Goal: Find contact information: Find contact information

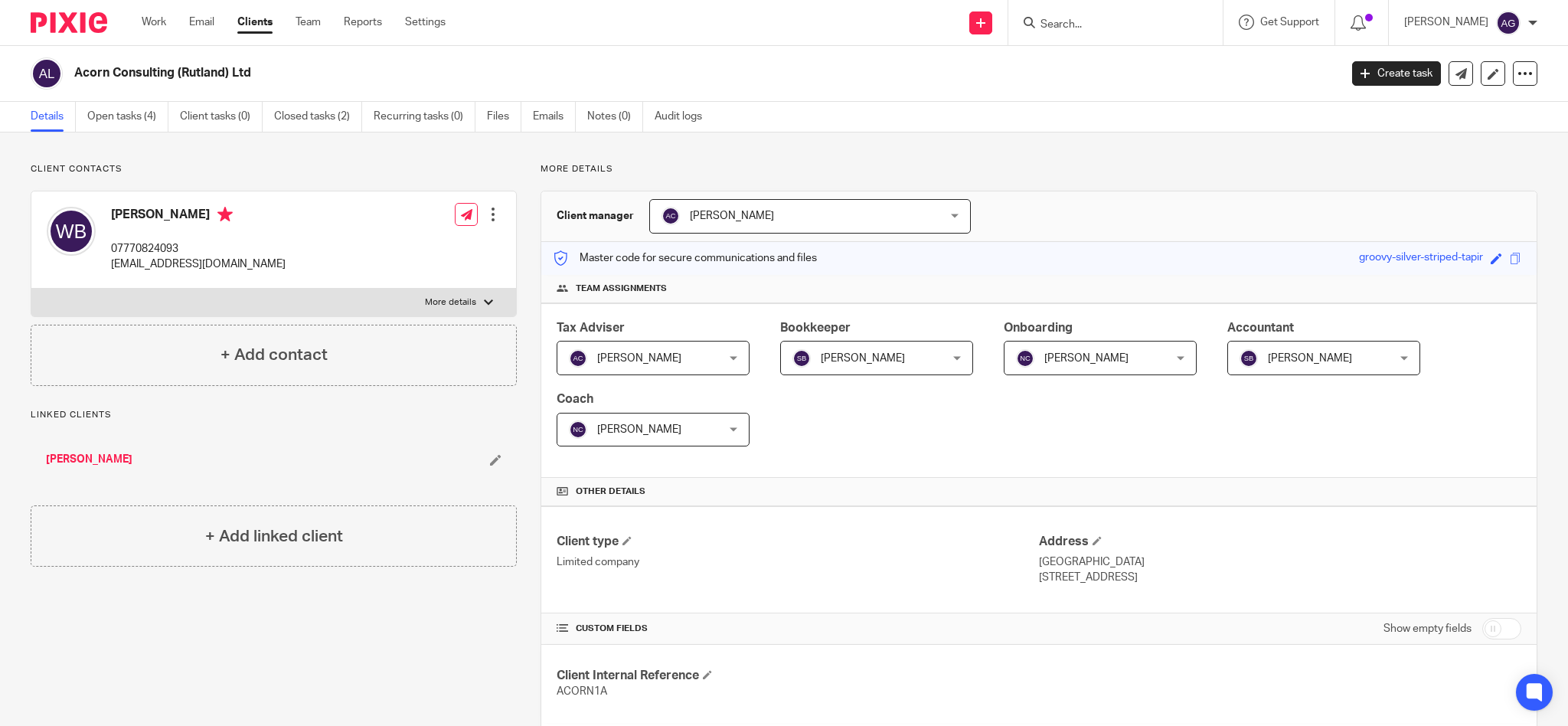
click at [1095, 25] on input "Search" at bounding box center [1108, 25] width 138 height 14
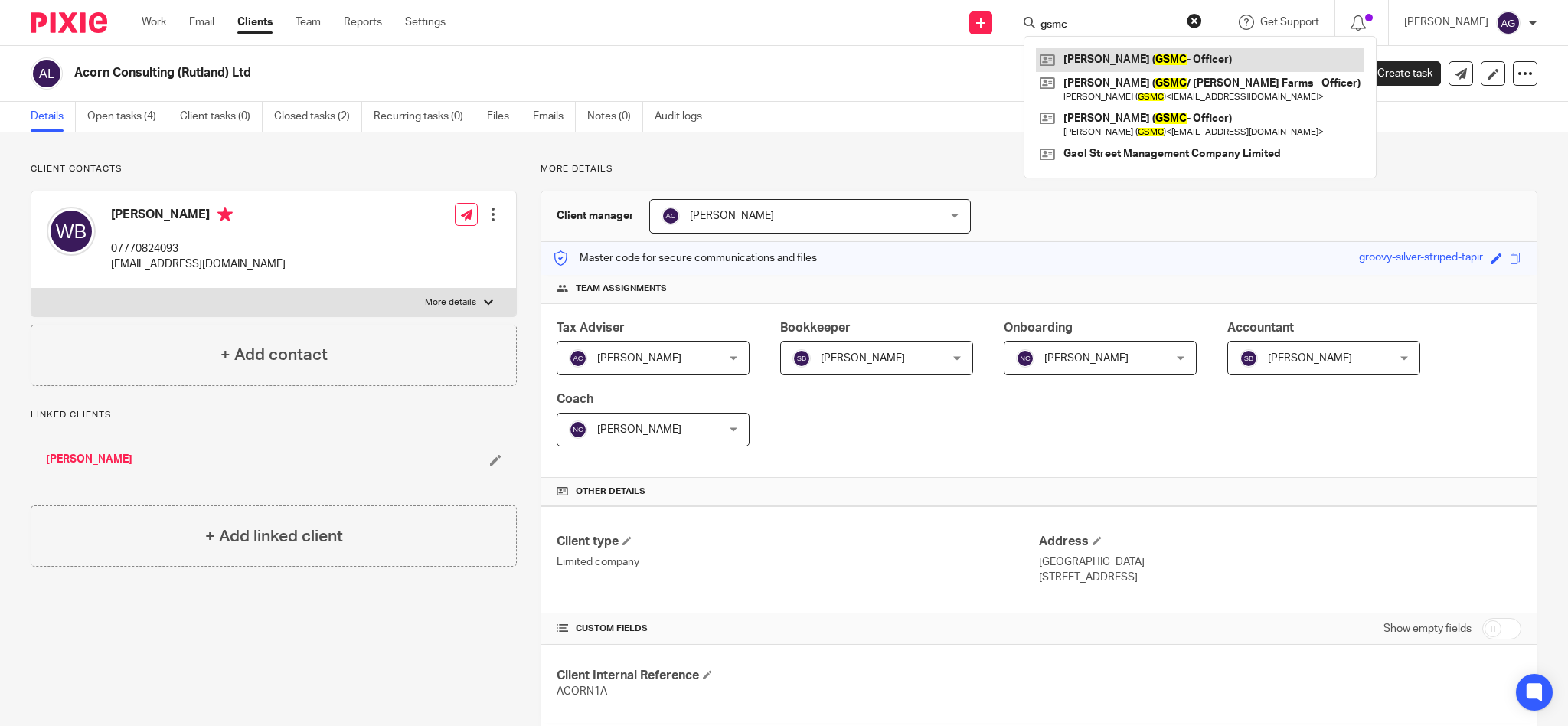
type input "gsmc"
click at [1162, 66] on link at bounding box center [1199, 59] width 328 height 23
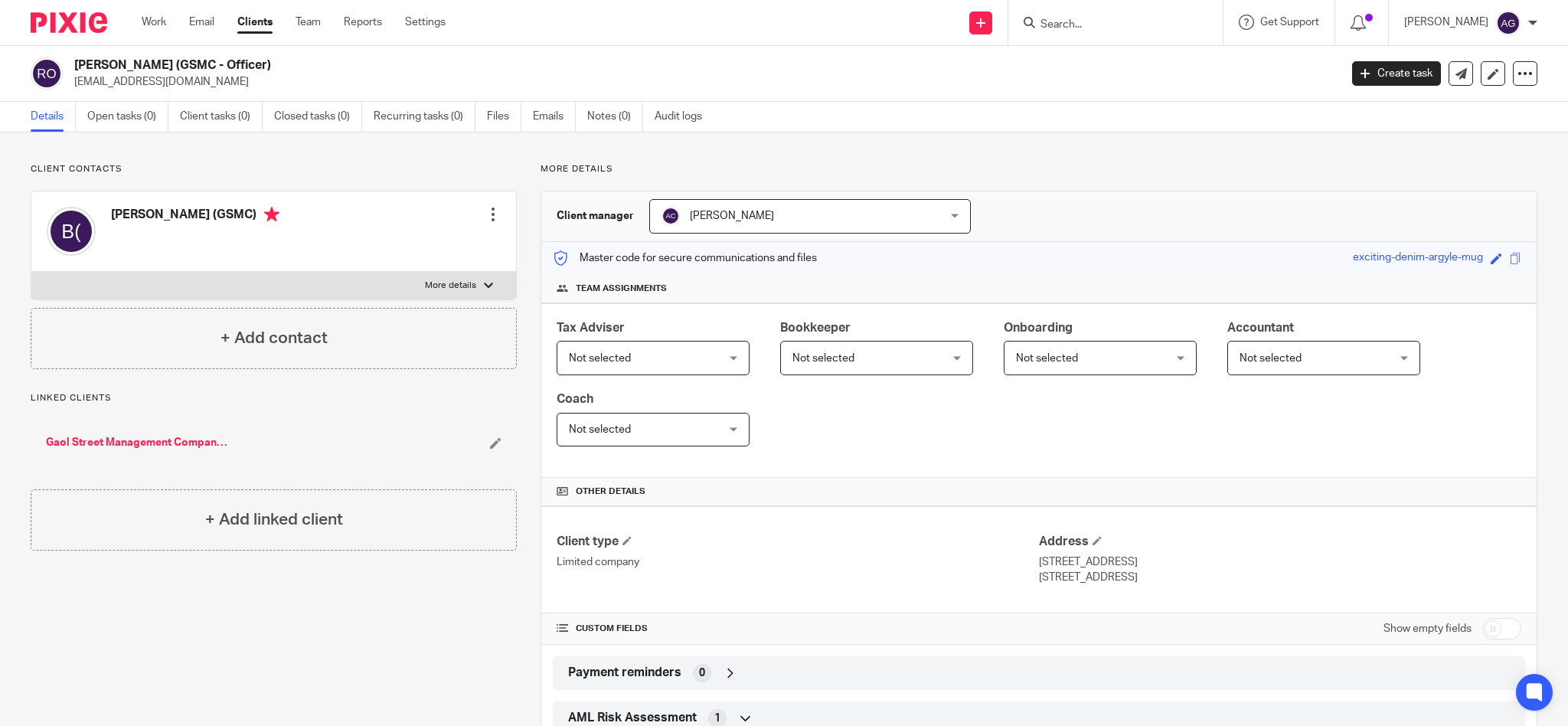
click at [147, 437] on link "Gaol Street Management Company Limited" at bounding box center [137, 442] width 182 height 16
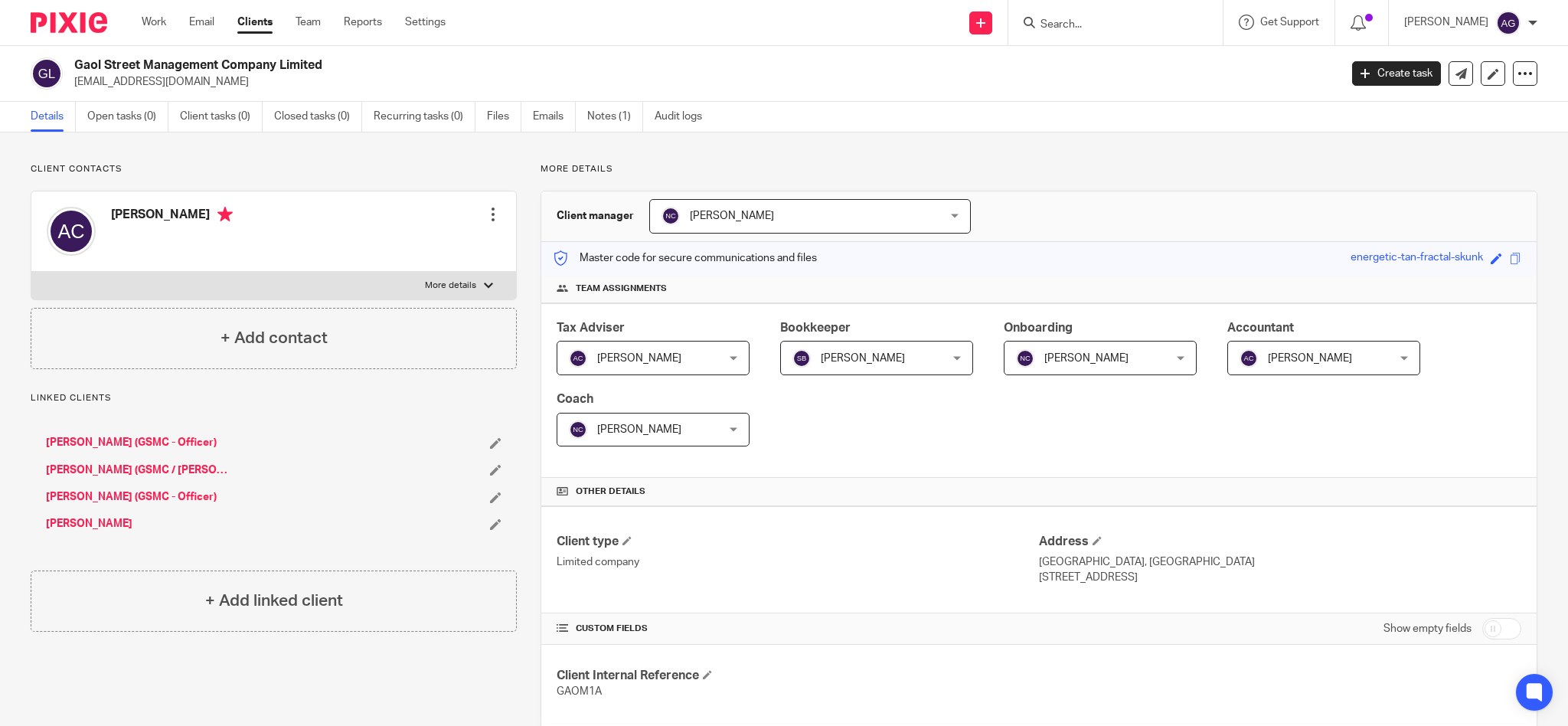
click at [125, 497] on link "[PERSON_NAME] (GSMC - Officer)" at bounding box center [131, 497] width 171 height 16
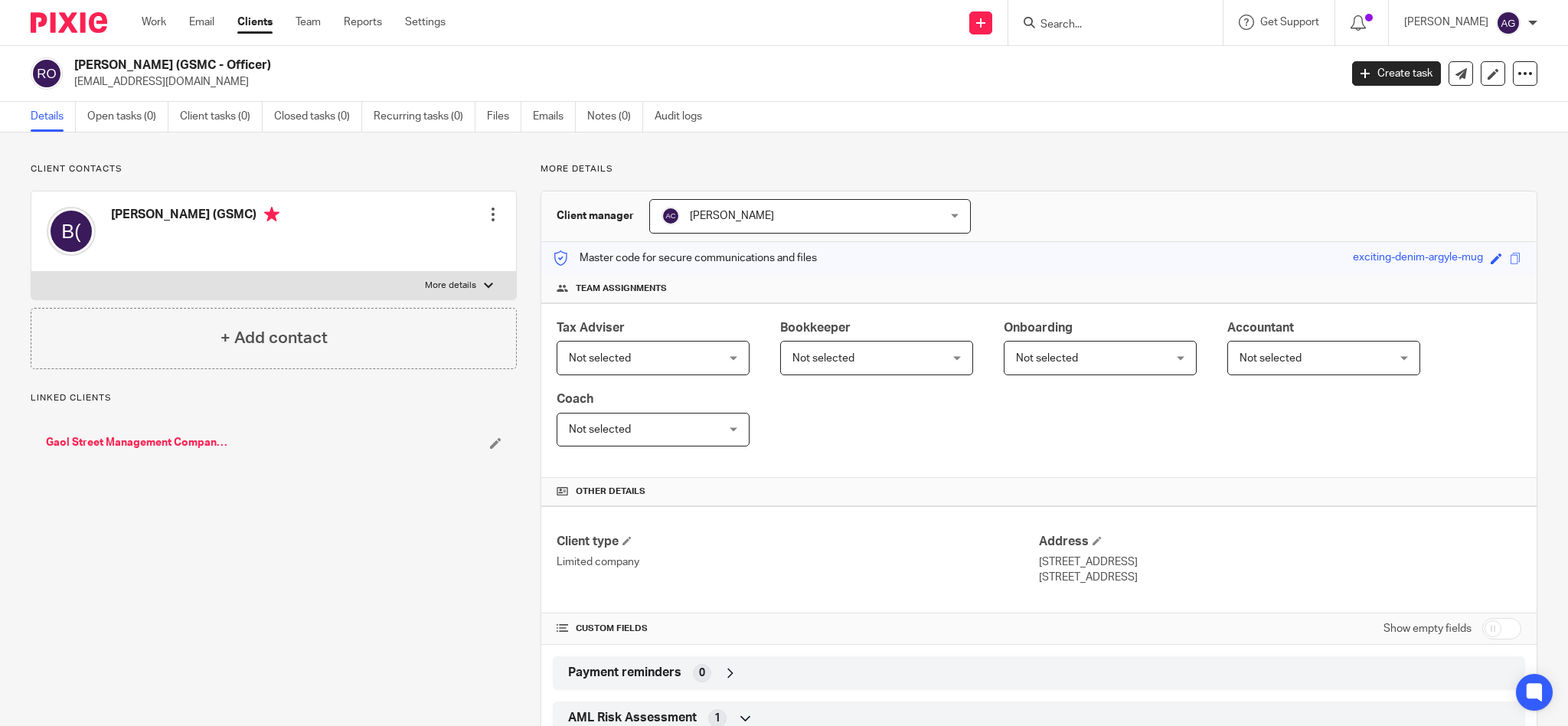
click at [494, 203] on div "Edit contact Create client from contact Export data Delete contact" at bounding box center [493, 214] width 16 height 31
click at [487, 210] on div at bounding box center [493, 215] width 16 height 16
click at [408, 247] on link "Edit contact" at bounding box center [419, 249] width 146 height 22
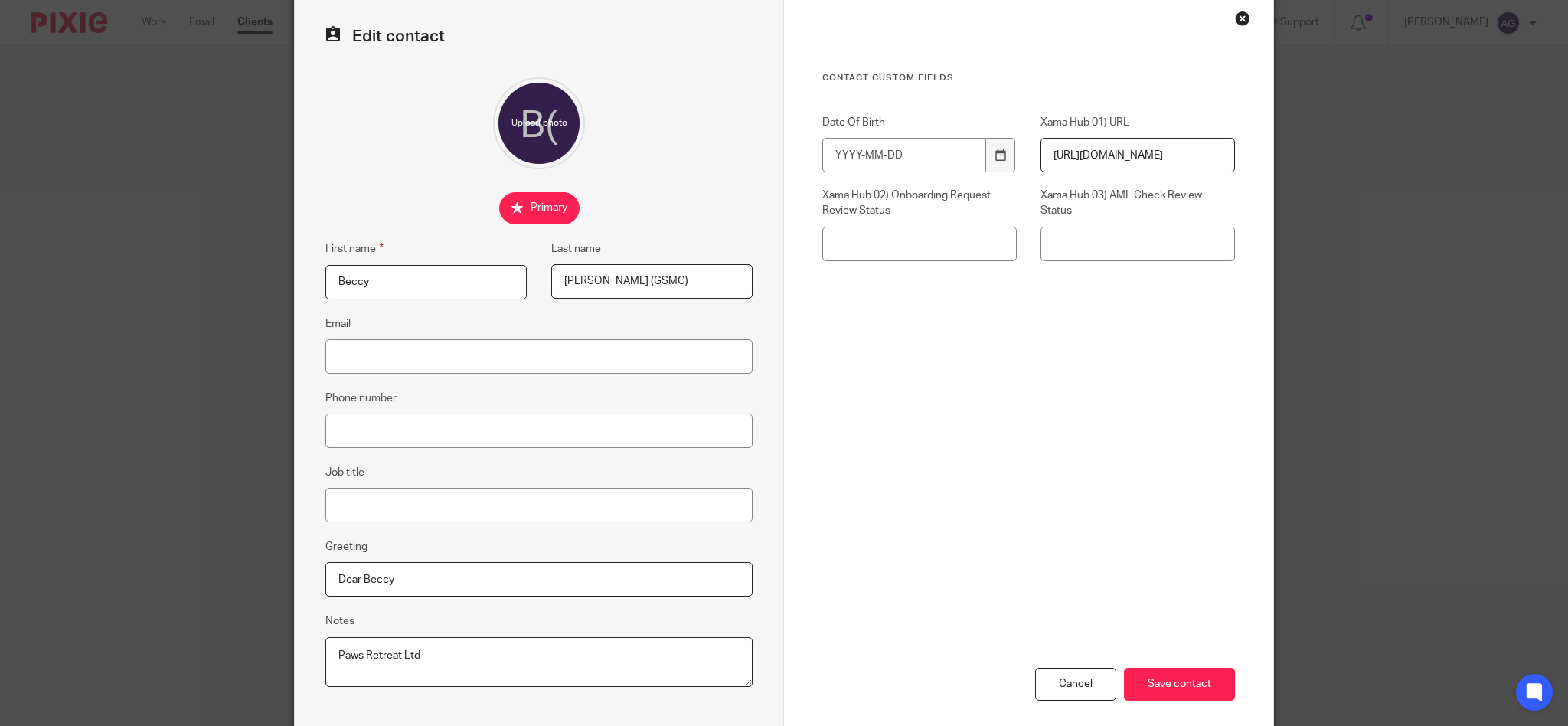
scroll to position [102, 0]
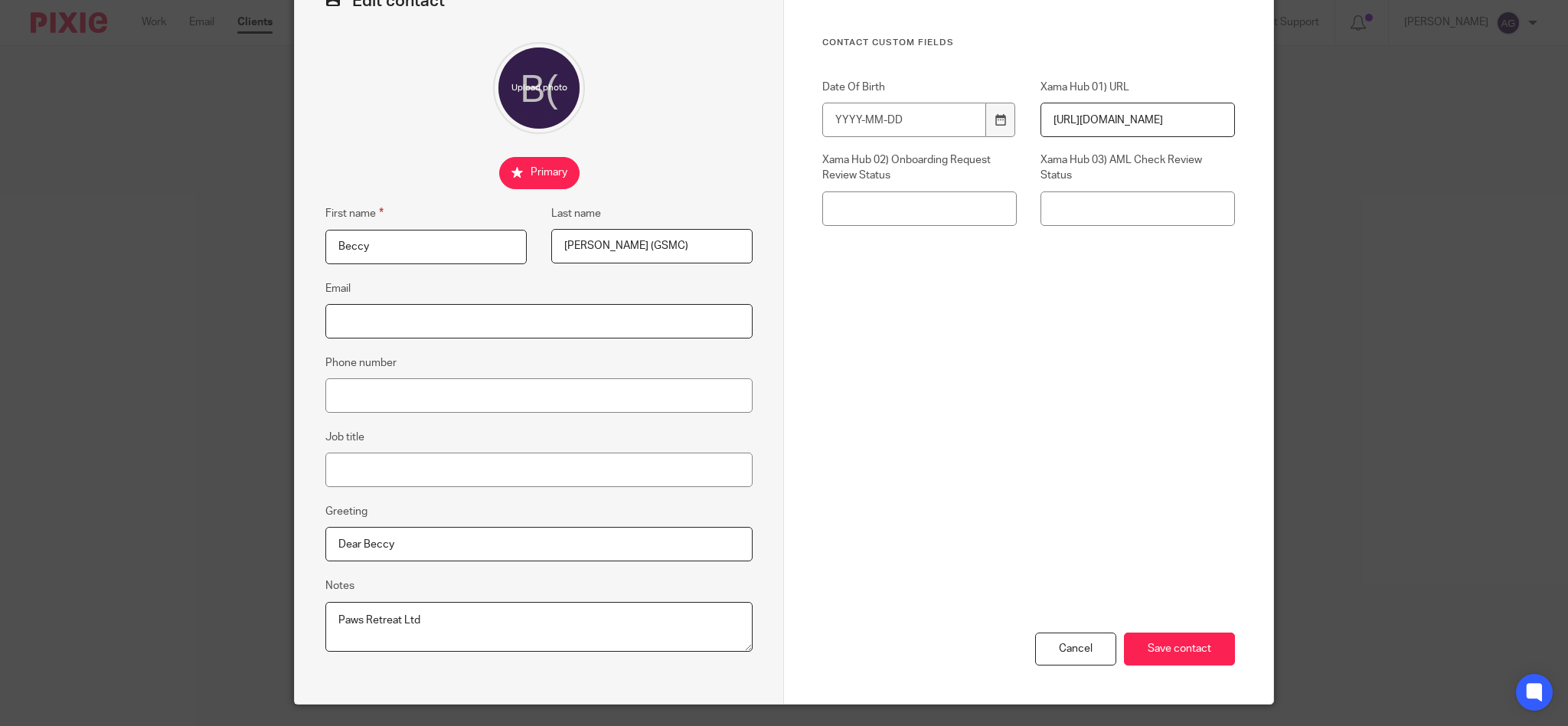
click at [445, 311] on input "Email" at bounding box center [539, 321] width 427 height 34
paste input "[EMAIL_ADDRESS][DOMAIN_NAME]"
type input "[EMAIL_ADDRESS][DOMAIN_NAME]"
click at [1174, 653] on input "Save contact" at bounding box center [1180, 649] width 111 height 33
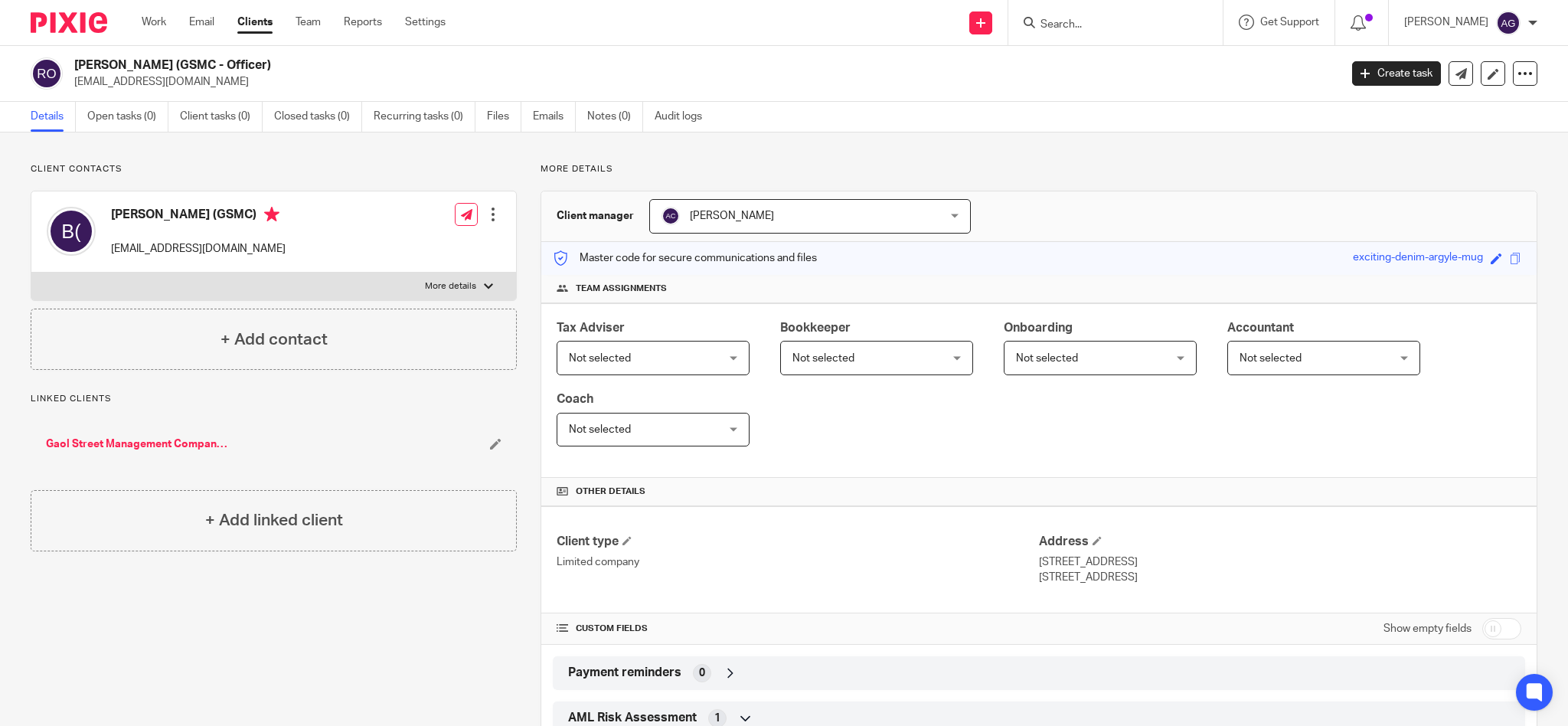
click at [152, 445] on link "Gaol Street Management Company Limited" at bounding box center [137, 444] width 182 height 16
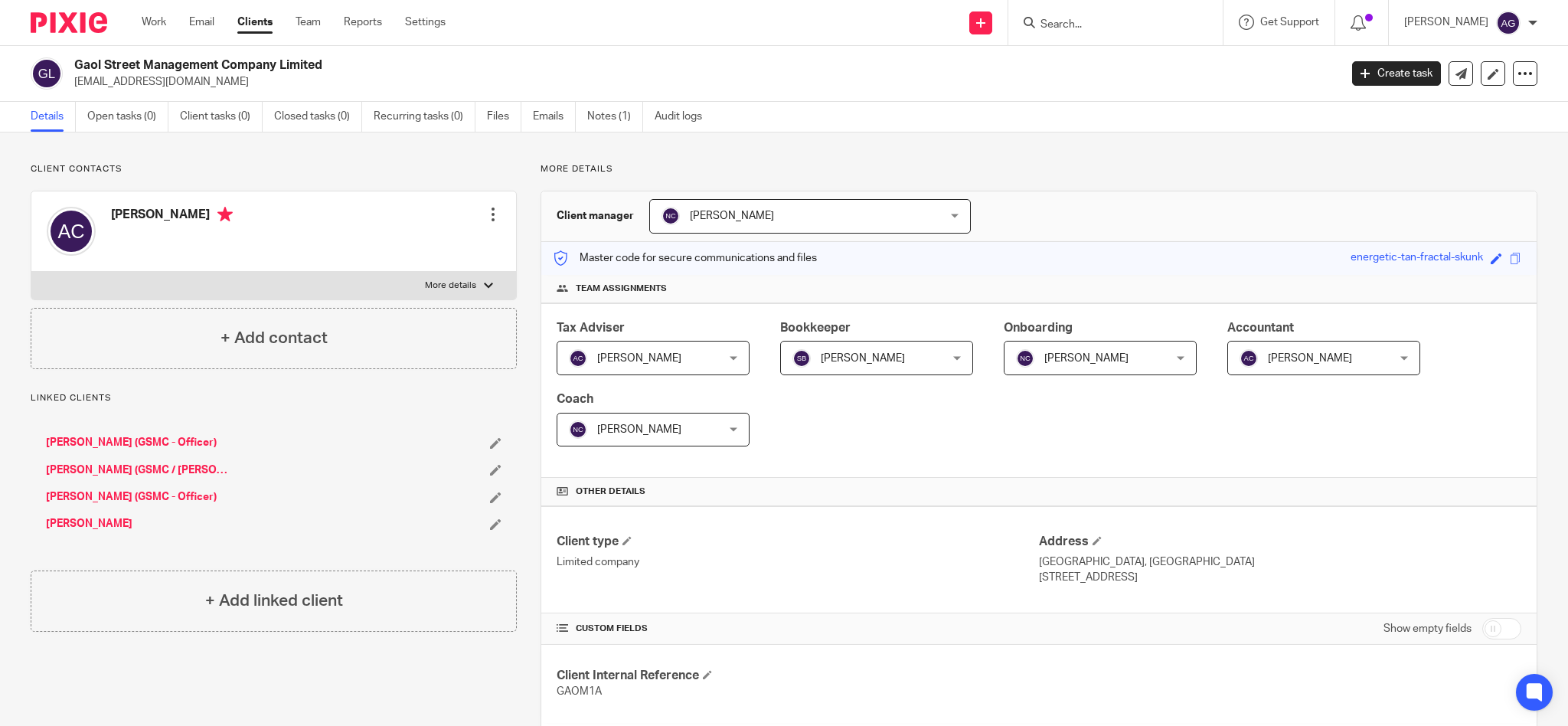
click at [96, 465] on link "Andrew Nelson (GSMC / Hambleton Farms - Officer)" at bounding box center [137, 470] width 182 height 16
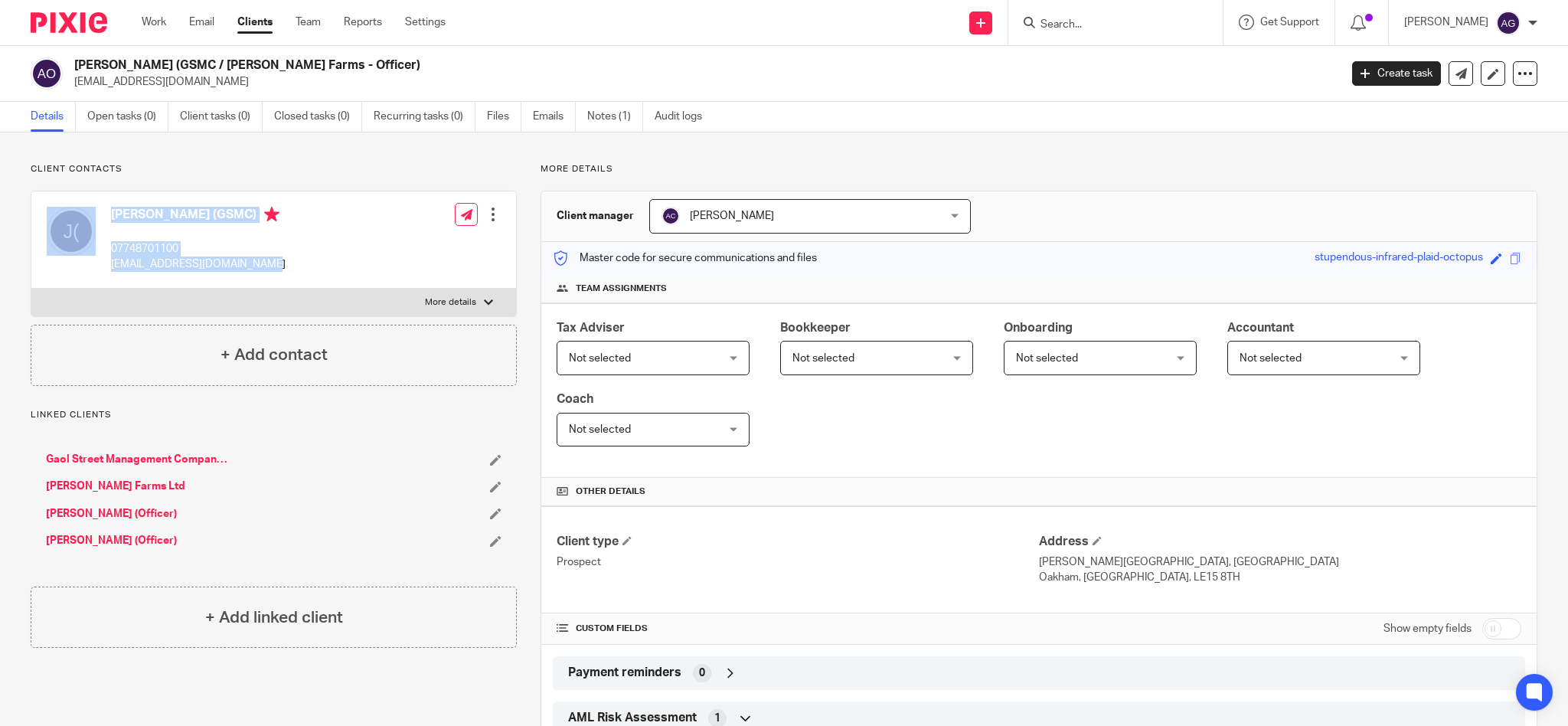
drag, startPoint x: 276, startPoint y: 267, endPoint x: 101, endPoint y: 267, distance: 175.0
click at [101, 267] on div "Jill Nelson (GSMC) 07748701100 hambleton_lodge@hotmail.com Edit contact Create …" at bounding box center [274, 240] width 484 height 97
click at [356, 261] on div "Jill Nelson (GSMC) 07748701100 hambleton_lodge@hotmail.com Edit contact Create …" at bounding box center [274, 240] width 484 height 97
drag, startPoint x: 234, startPoint y: 266, endPoint x: 110, endPoint y: 268, distance: 124.0
click at [110, 268] on div "Jill Nelson (GSMC) 07748701100 hambleton_lodge@hotmail.com Edit contact Create …" at bounding box center [274, 240] width 484 height 97
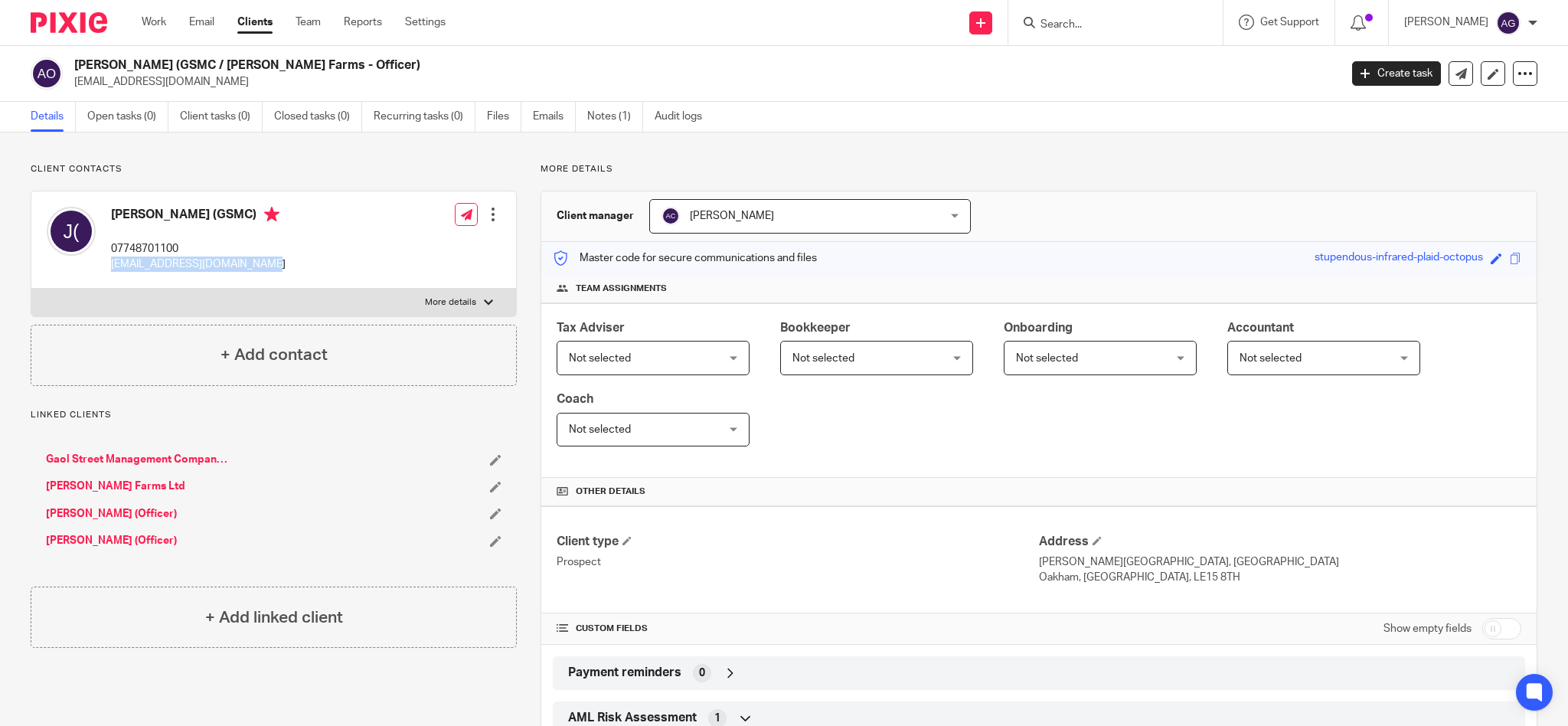
copy p "hambleton_lodge@hotmail.com"
click at [151, 463] on link "Gaol Street Management Company Limited" at bounding box center [137, 460] width 182 height 16
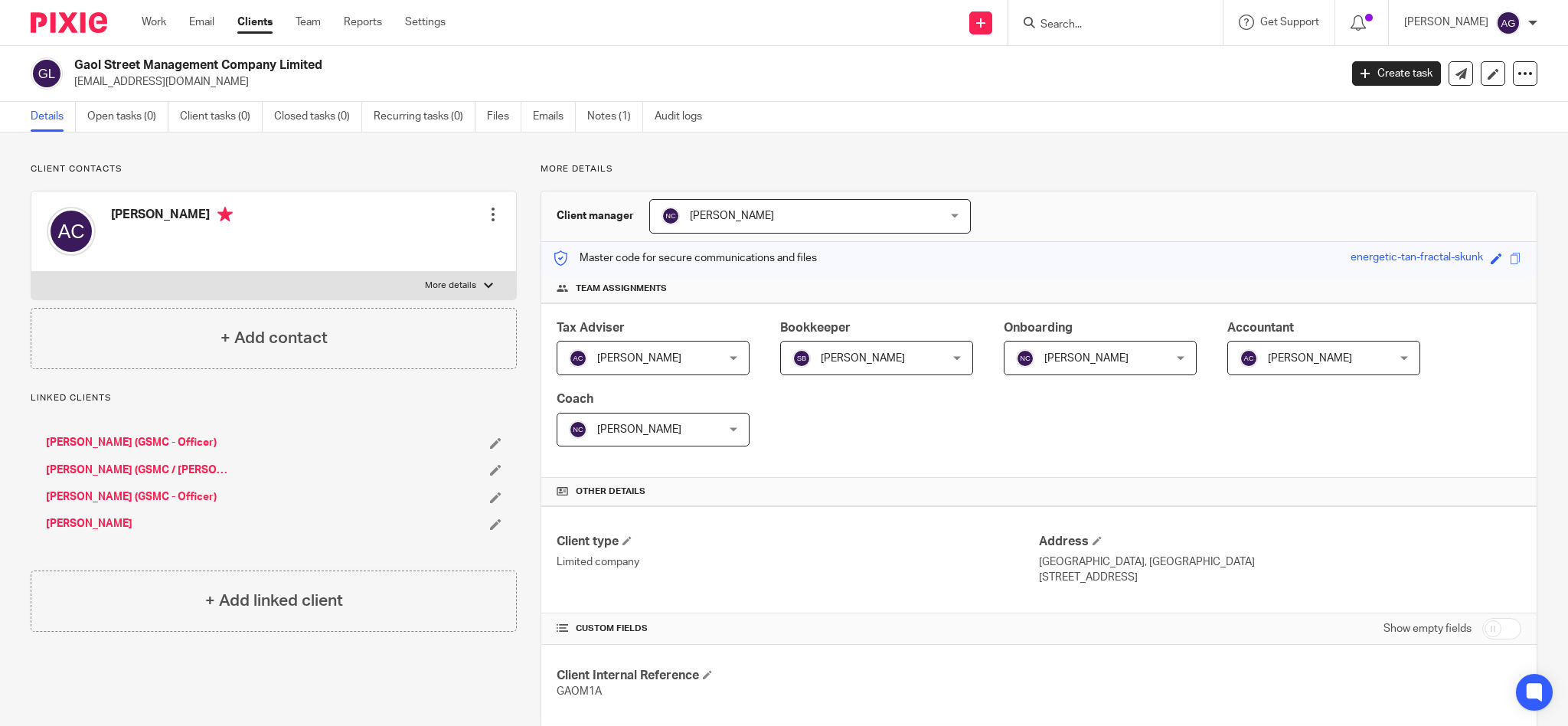
click at [129, 442] on link "Ruth Hay (GSMC - Officer)" at bounding box center [131, 442] width 171 height 16
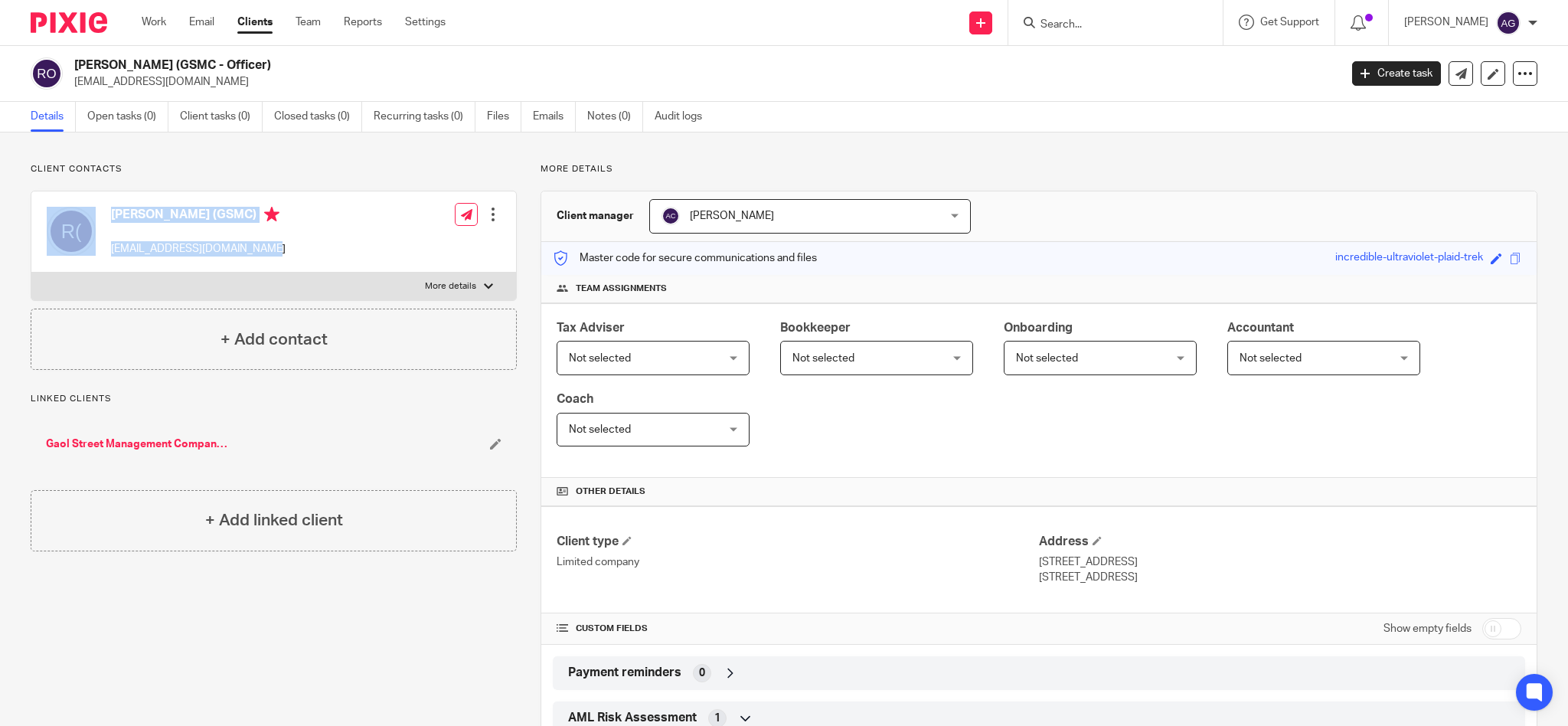
drag, startPoint x: 306, startPoint y: 246, endPoint x: 102, endPoint y: 252, distance: 204.1
click at [102, 252] on div "Ruth Hay (GSMC) mediationreferral@gmail.com Edit contact Create client from con…" at bounding box center [274, 232] width 484 height 81
click at [288, 243] on div "Ruth Hay (GSMC) mediationreferral@gmail.com Edit contact Create client from con…" at bounding box center [274, 232] width 484 height 81
click at [275, 251] on div "Ruth Hay (GSMC) mediationreferral@gmail.com Edit contact Create client from con…" at bounding box center [274, 232] width 484 height 81
click at [252, 251] on p "mediationreferral@gmail.com" at bounding box center [198, 249] width 175 height 16
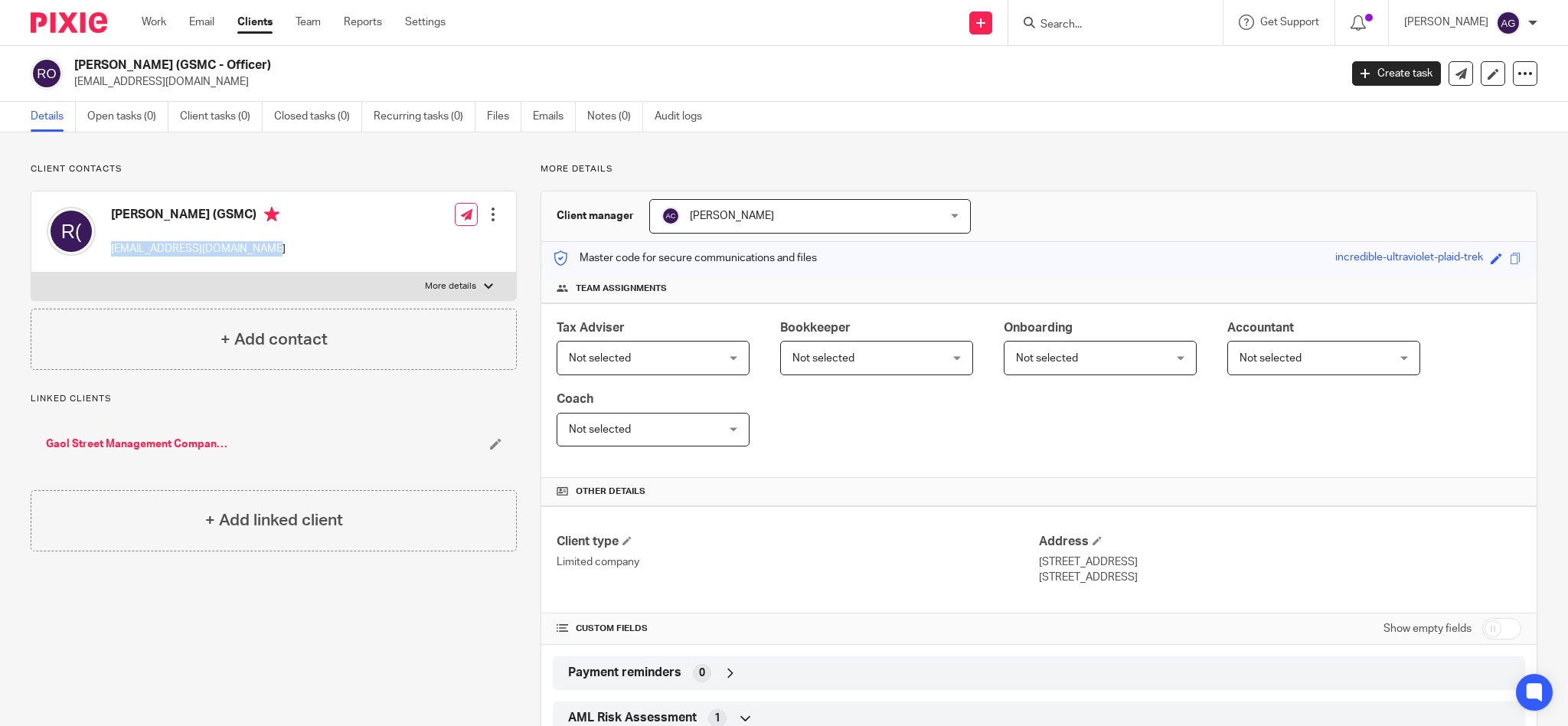
drag, startPoint x: 271, startPoint y: 250, endPoint x: 114, endPoint y: 252, distance: 157.0
click at [114, 252] on div "Ruth Hay (GSMC) mediationreferral@gmail.com Edit contact Create client from con…" at bounding box center [274, 232] width 484 height 81
copy p "mediationreferral@gmail.com"
click at [1098, 29] on div at bounding box center [1116, 22] width 214 height 45
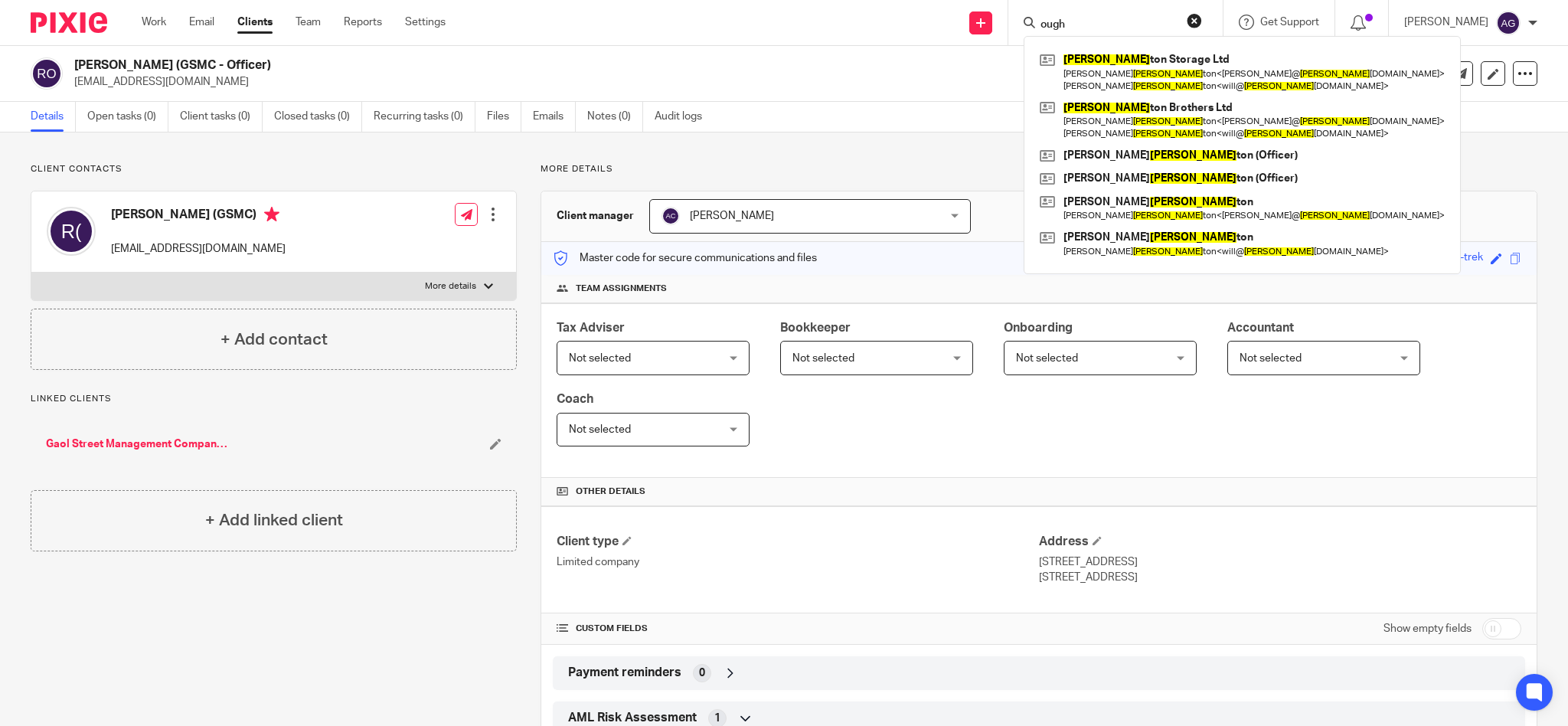
type input "ough"
click at [107, 442] on link "Gaol Street Management Company Limited" at bounding box center [137, 444] width 182 height 16
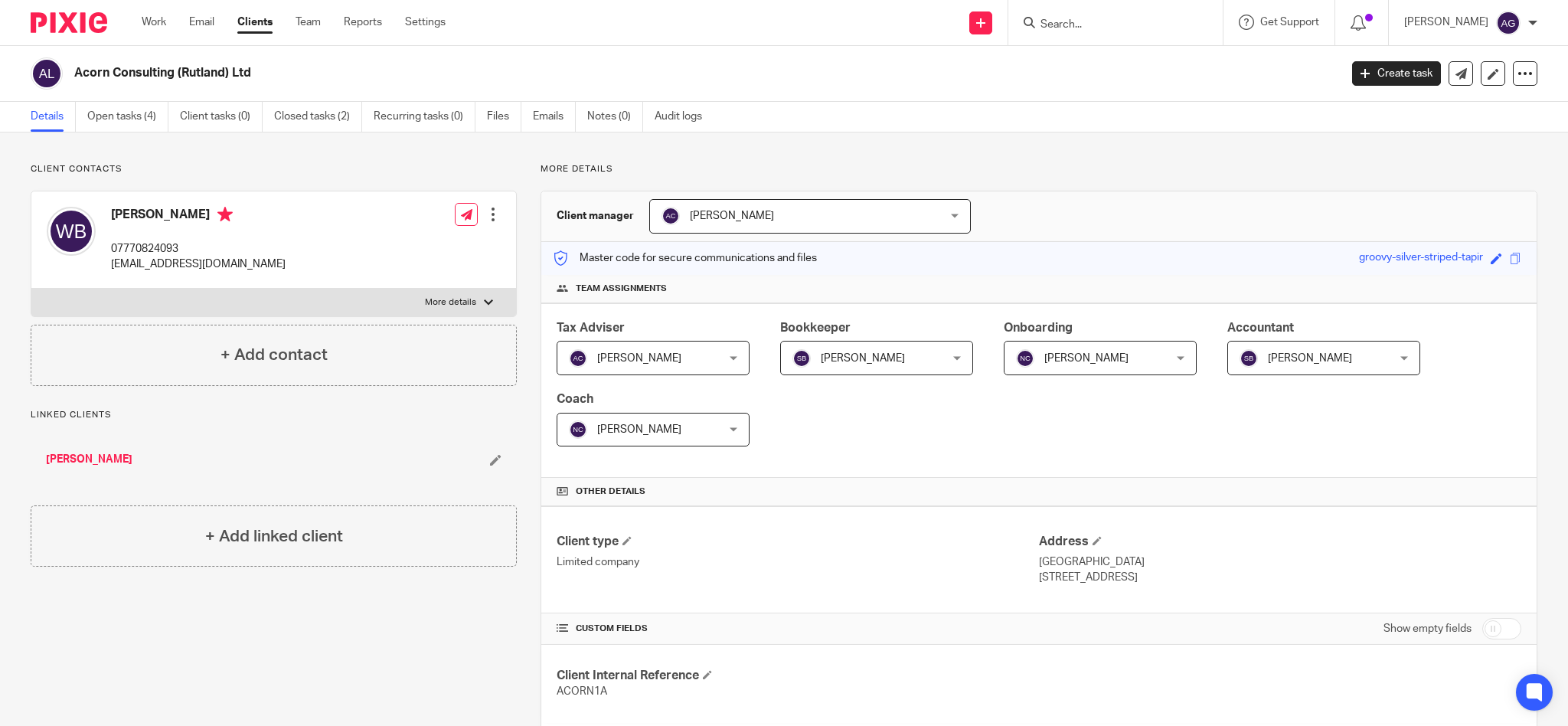
click at [1074, 13] on form at bounding box center [1121, 22] width 163 height 19
click at [1094, 24] on input "Search" at bounding box center [1108, 25] width 138 height 14
type input "wilson"
drag, startPoint x: 1139, startPoint y: 29, endPoint x: 1027, endPoint y: 18, distance: 112.5
click at [1033, 18] on div "Send new email Create task Add client Request signature wilson No results found…" at bounding box center [1018, 22] width 1099 height 45
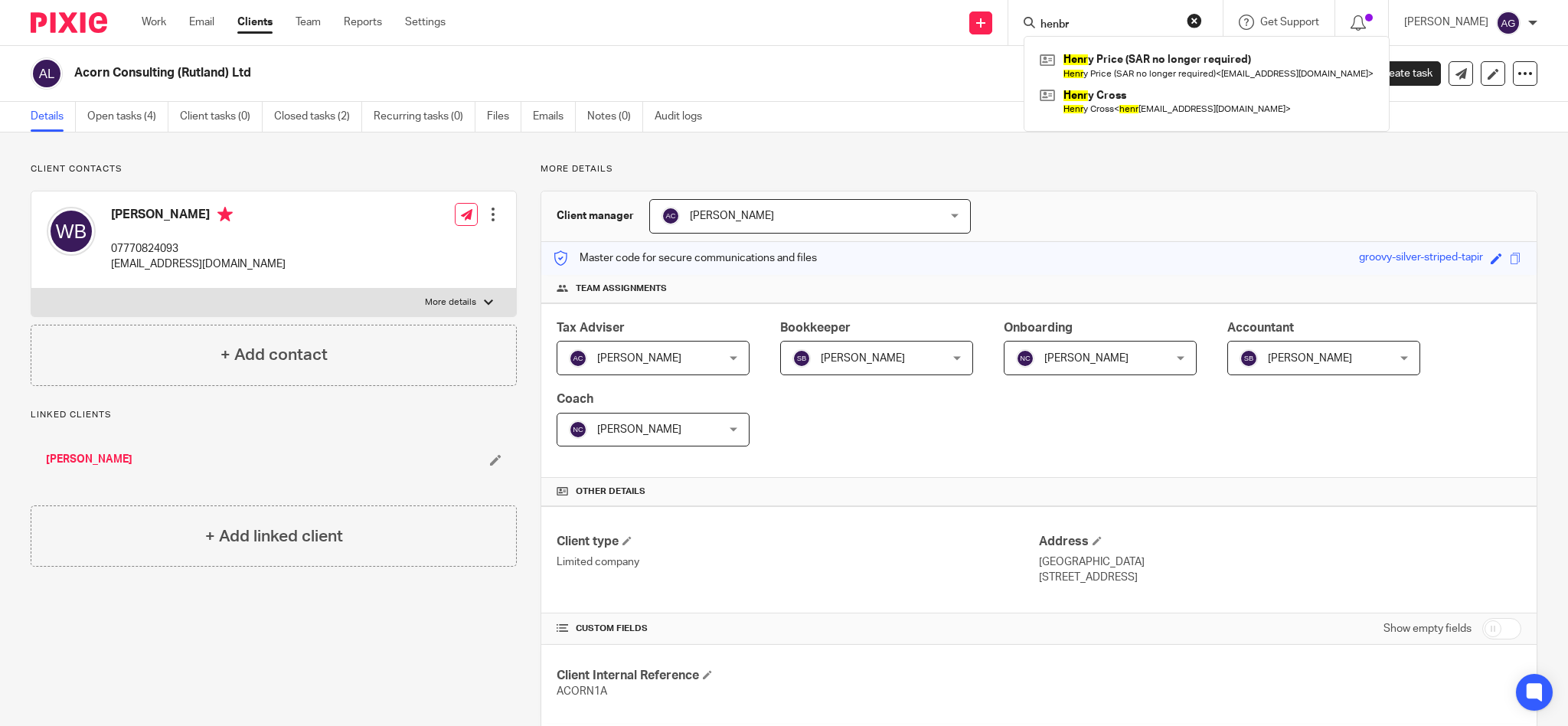
type input "henbr"
